Goal: Contribute content

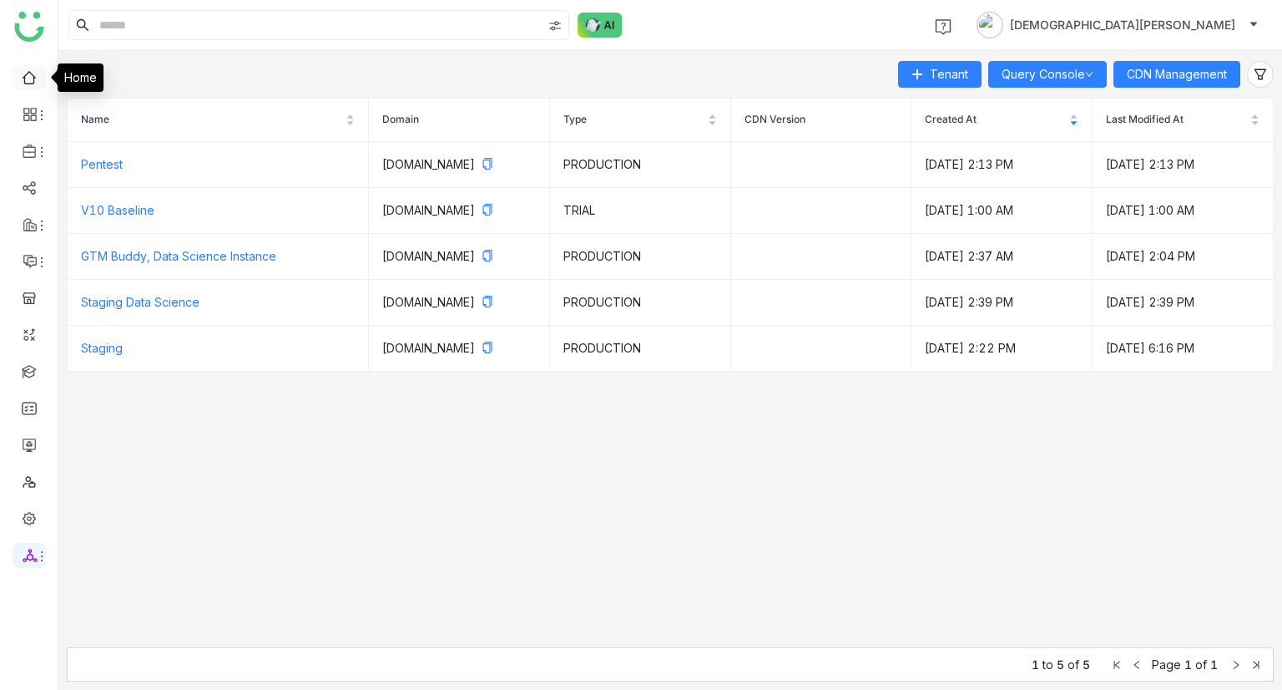
click at [22, 78] on link at bounding box center [29, 76] width 15 height 14
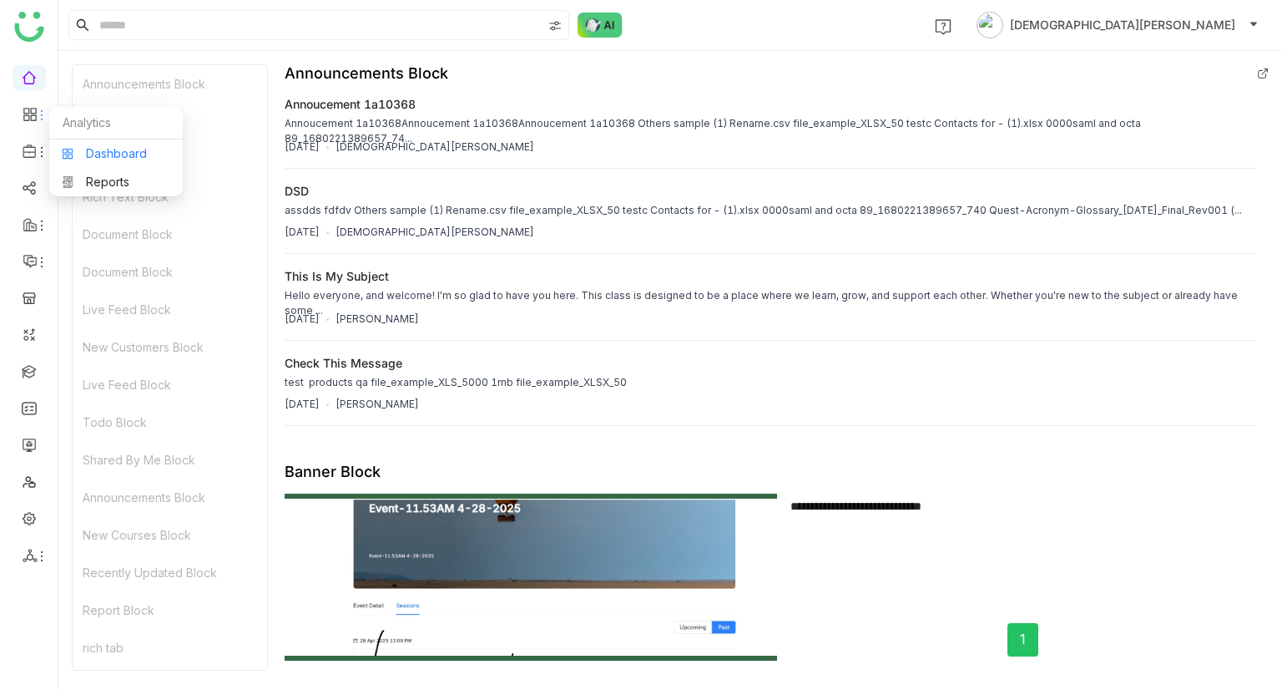
click at [101, 154] on link "Dashboard" at bounding box center [116, 154] width 109 height 12
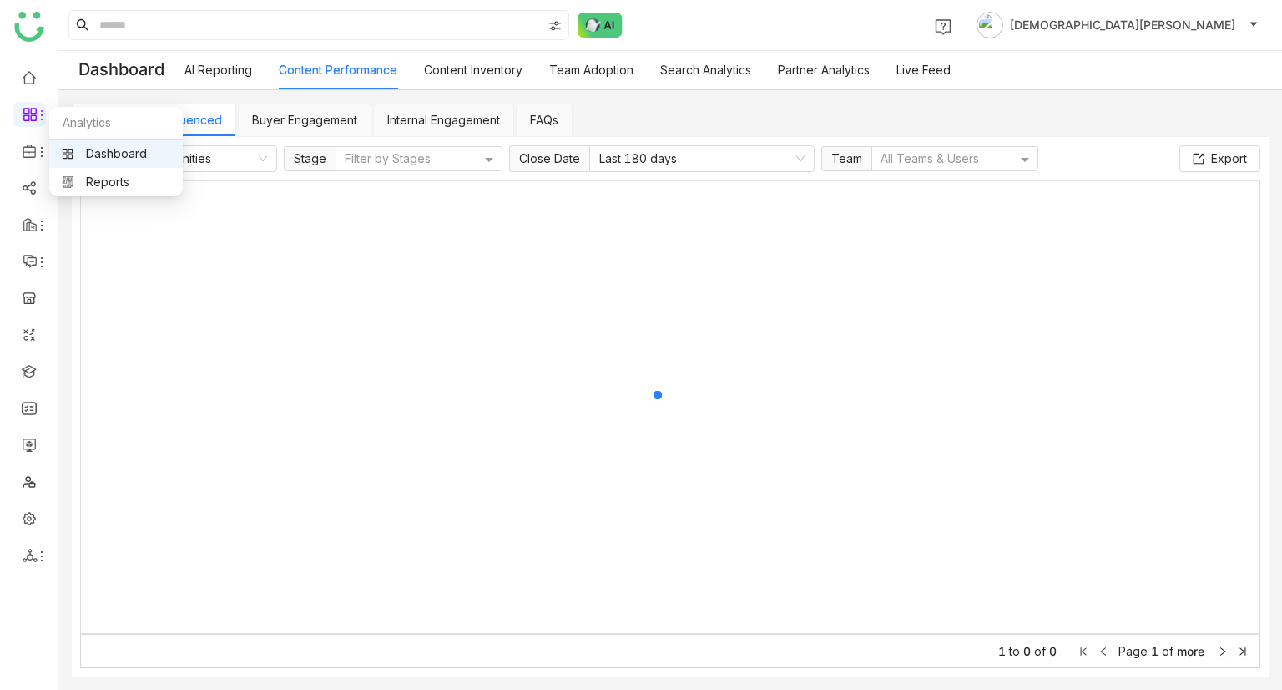
click at [83, 150] on link "Dashboard" at bounding box center [116, 154] width 109 height 12
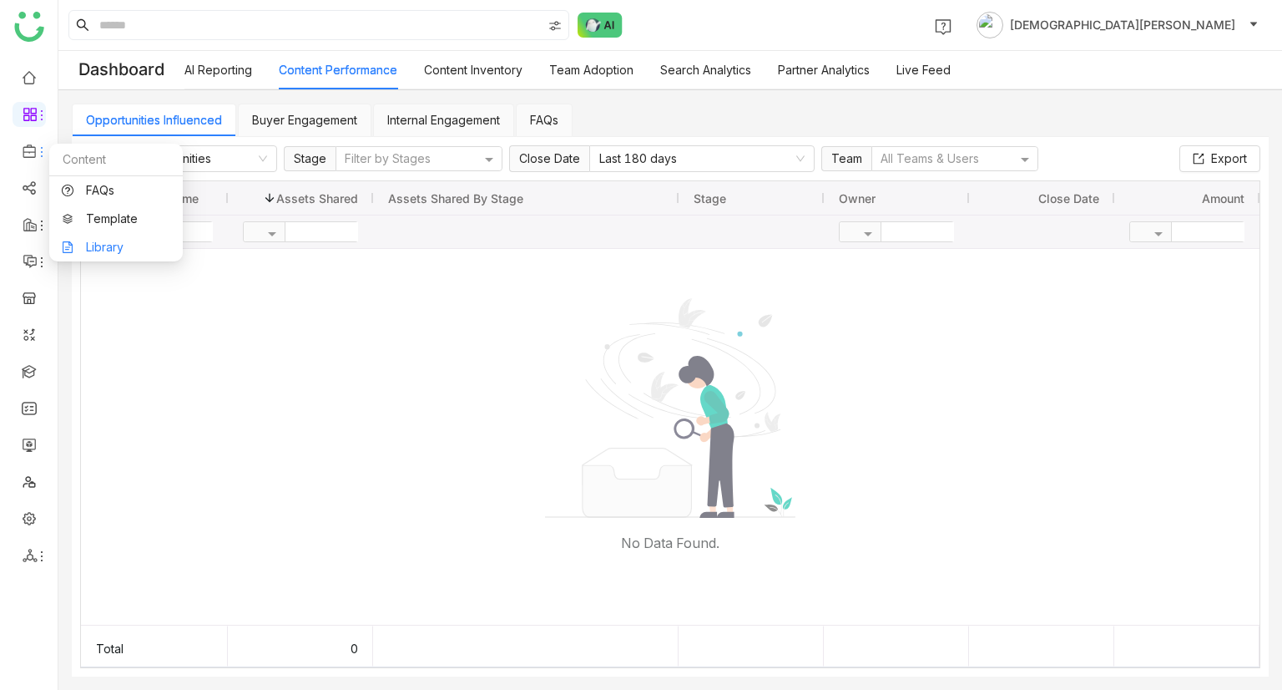
click at [126, 248] on link "Library" at bounding box center [116, 247] width 109 height 12
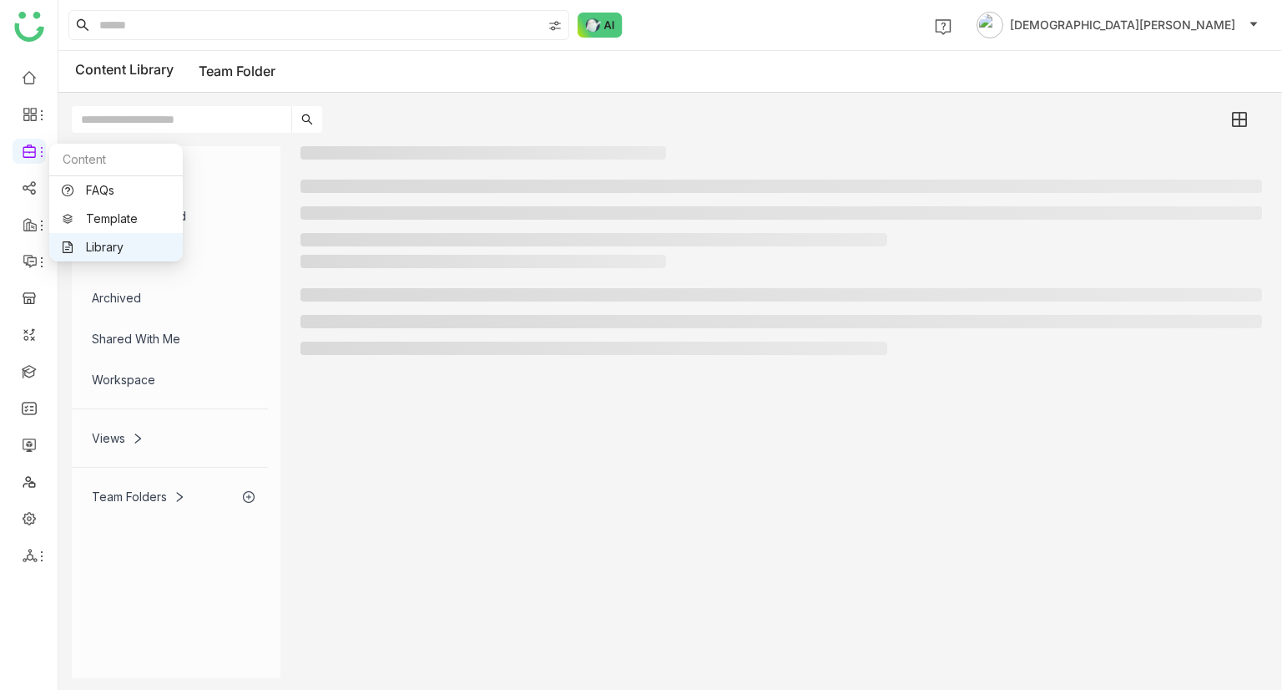
click at [92, 249] on link "Library" at bounding box center [116, 247] width 109 height 12
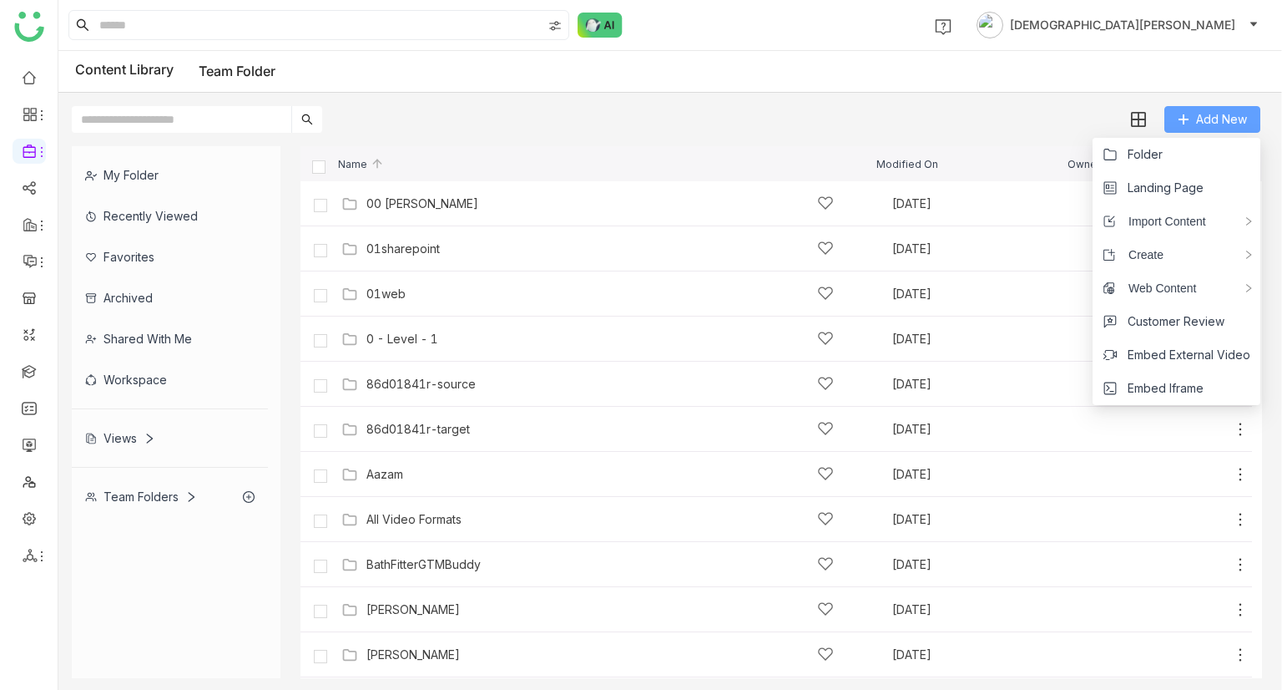
click at [1214, 127] on span "Add New" at bounding box center [1221, 119] width 51 height 18
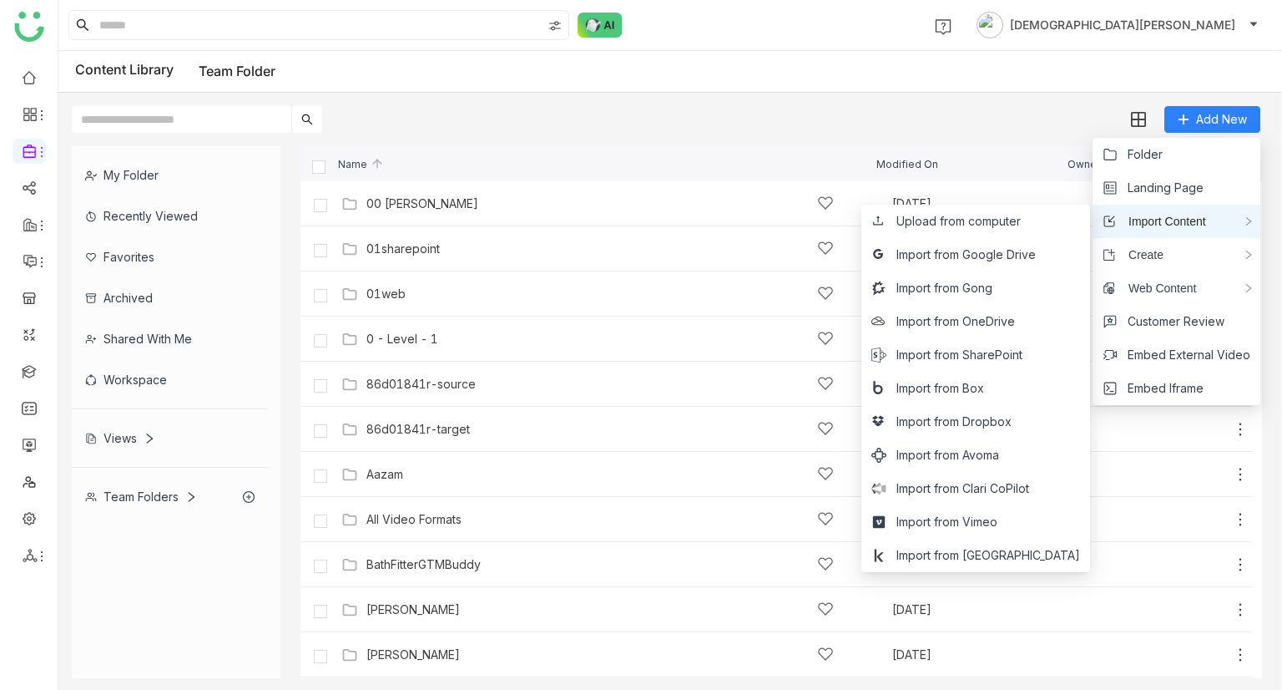
click at [1205, 218] on span "Import Content" at bounding box center [1161, 221] width 90 height 18
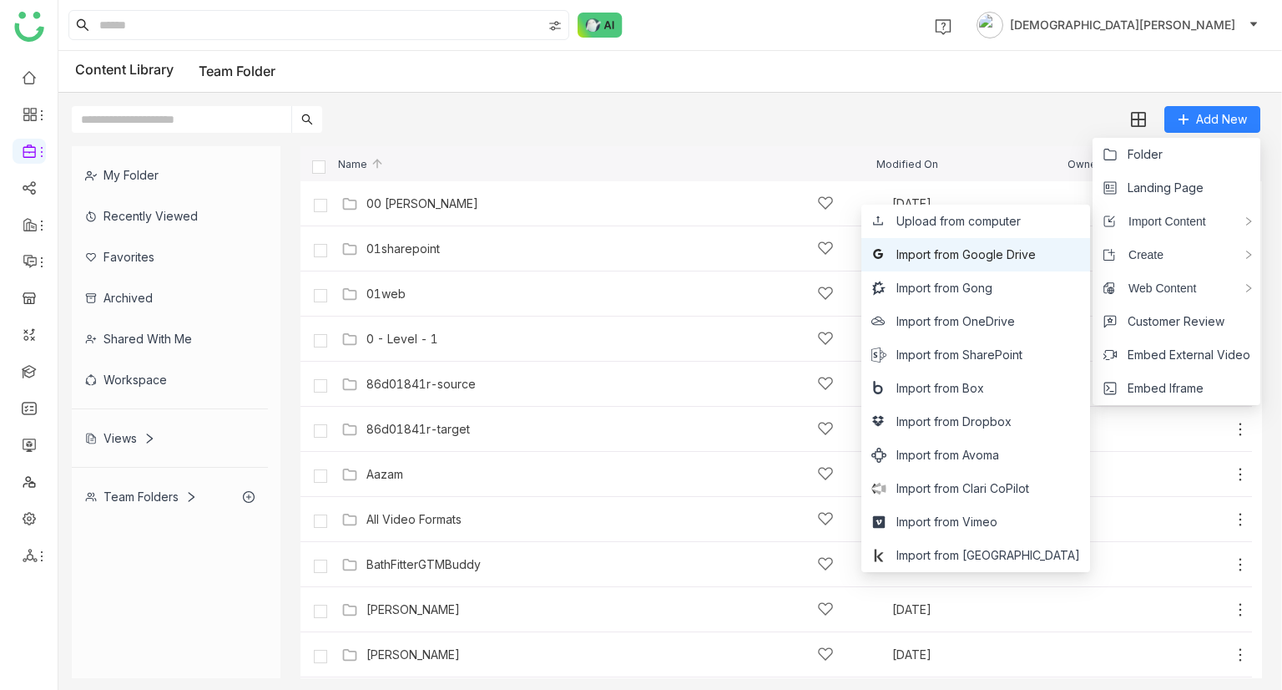
click at [1015, 255] on span "Import from Google Drive" at bounding box center [966, 254] width 139 height 18
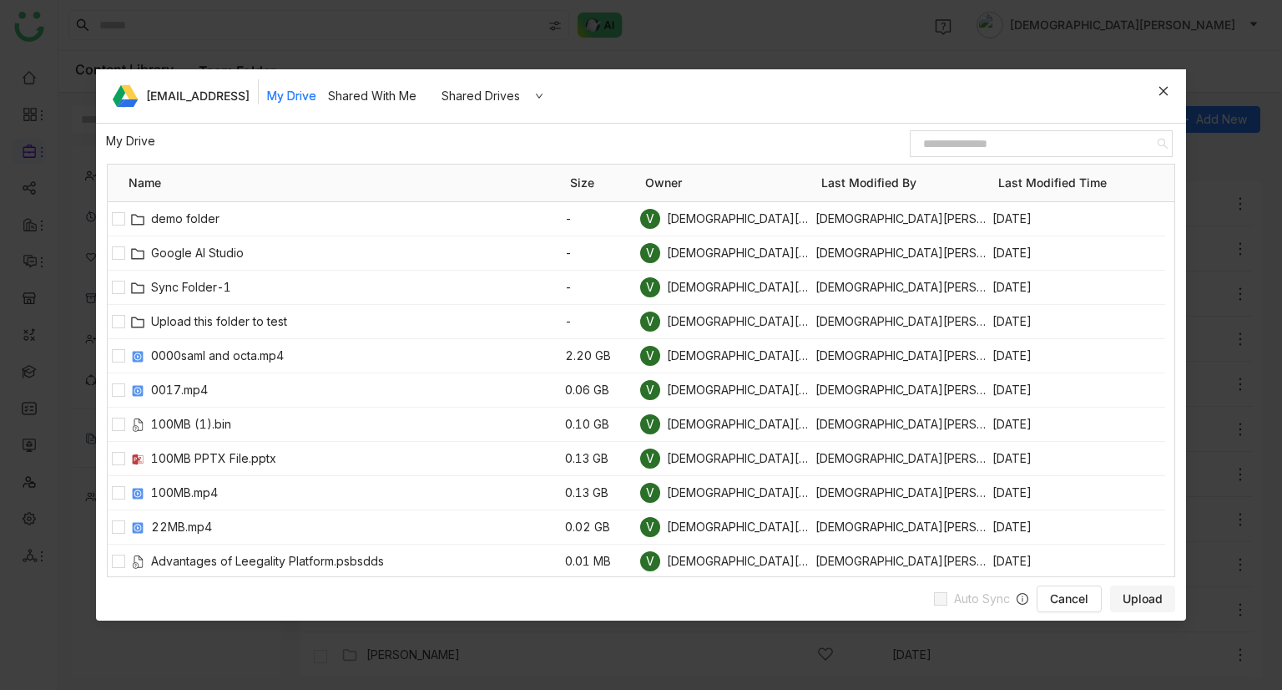
click at [1165, 88] on icon at bounding box center [1164, 91] width 12 height 12
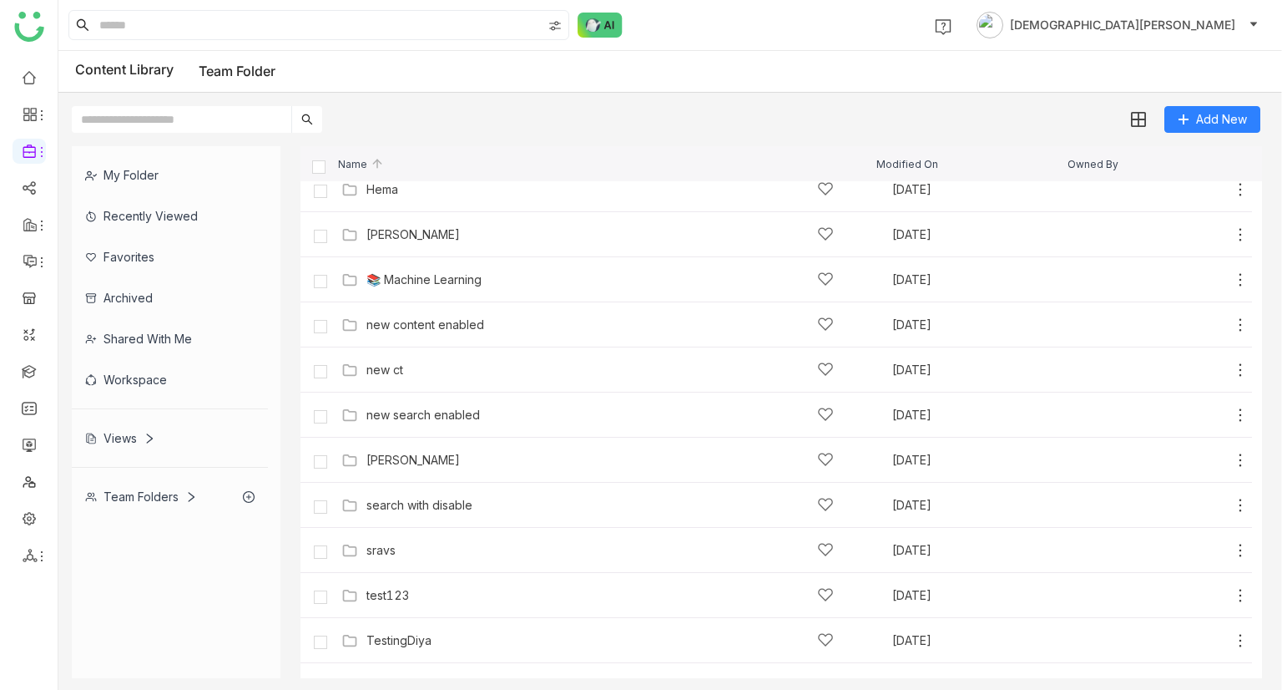
scroll to position [855, 0]
